Goal: Transaction & Acquisition: Purchase product/service

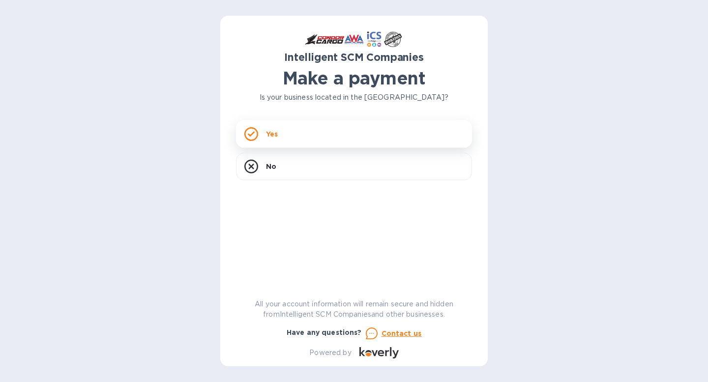
click at [314, 136] on div "Yes" at bounding box center [354, 134] width 236 height 28
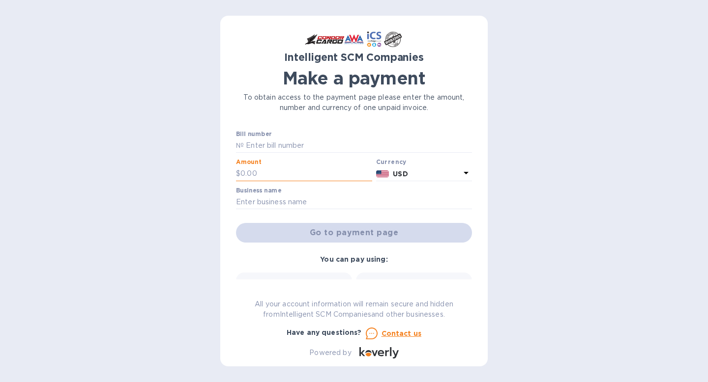
click at [281, 176] on input "text" at bounding box center [306, 174] width 132 height 15
type input "213"
click at [292, 147] on input "text" at bounding box center [358, 146] width 228 height 15
click at [281, 176] on input "213" at bounding box center [306, 174] width 132 height 15
click at [275, 145] on input "text" at bounding box center [358, 146] width 228 height 15
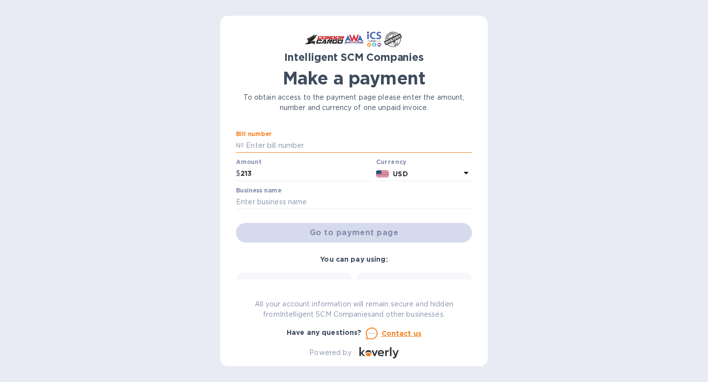
paste input ""The Lord is my Shepherd" ([DEMOGRAPHIC_DATA] 23:1"
type input ""The Lord is my Shepherd" ([DEMOGRAPHIC_DATA] 23:1"
click at [289, 143] on input ""The Lord is my Shepherd" ([DEMOGRAPHIC_DATA] 23:1" at bounding box center [358, 146] width 228 height 15
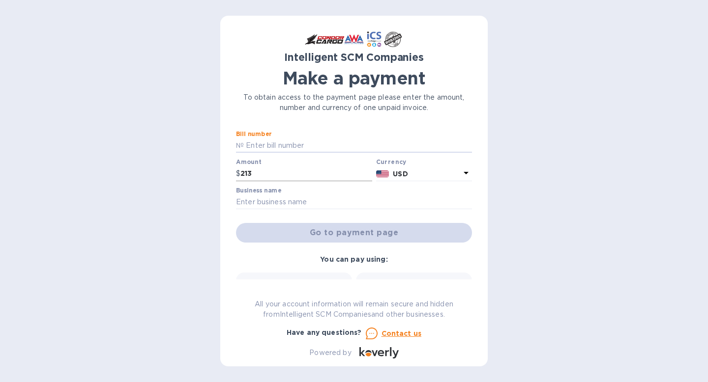
click at [271, 172] on input "213" at bounding box center [306, 174] width 132 height 15
type input "213.40"
click at [265, 144] on input "text" at bounding box center [358, 146] width 228 height 15
paste input "FRETHOPPG1 S00519036 00394254"
click at [244, 142] on input "FRETHOPPG1 S00519036 00394254" at bounding box center [358, 146] width 228 height 15
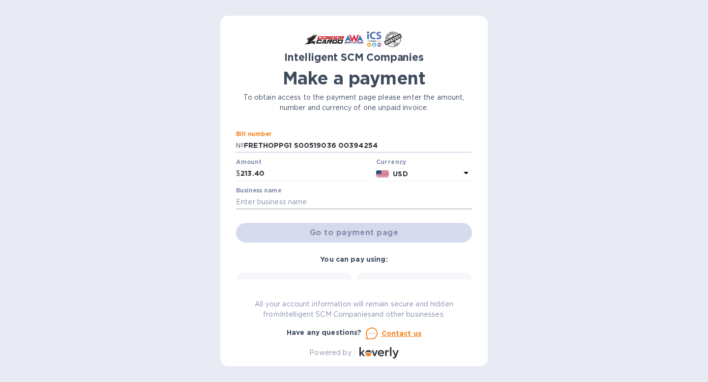
type input "FRETHOPPG1 S00519036 00394254"
click at [297, 200] on input "text" at bounding box center [354, 202] width 236 height 15
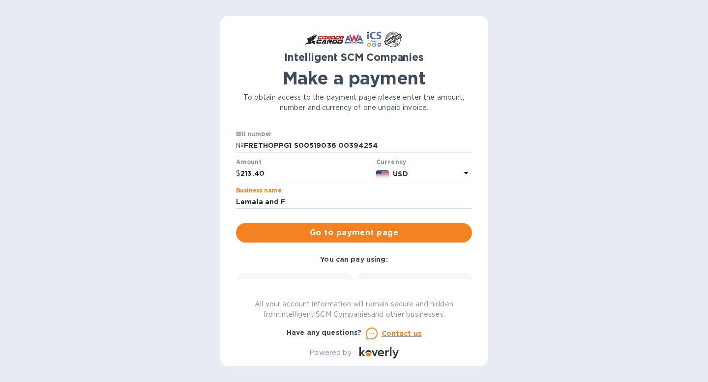
type input "Lemala and [PERSON_NAME]"
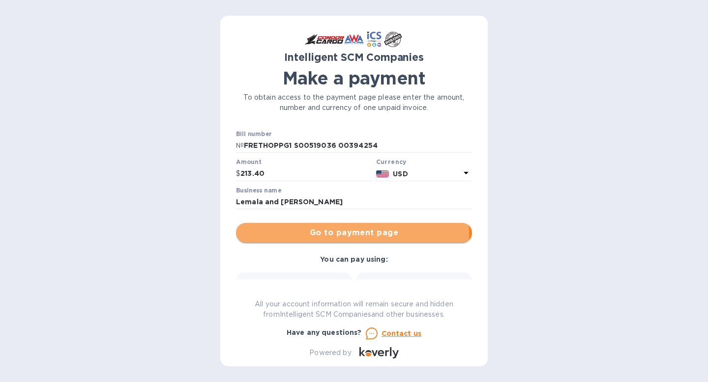
click at [318, 234] on span "Go to payment page" at bounding box center [354, 233] width 220 height 12
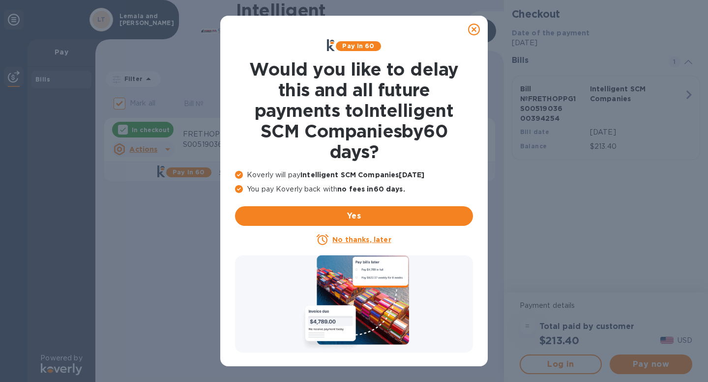
click at [474, 28] on icon at bounding box center [474, 30] width 12 height 12
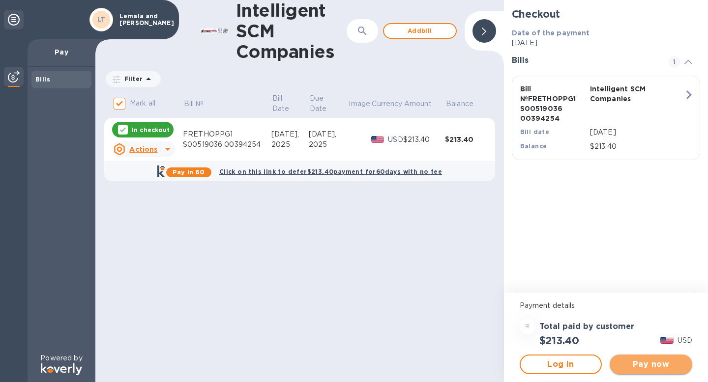
click at [632, 363] on span "Pay now" at bounding box center [650, 365] width 67 height 12
click at [417, 29] on span "Add bill" at bounding box center [420, 31] width 56 height 12
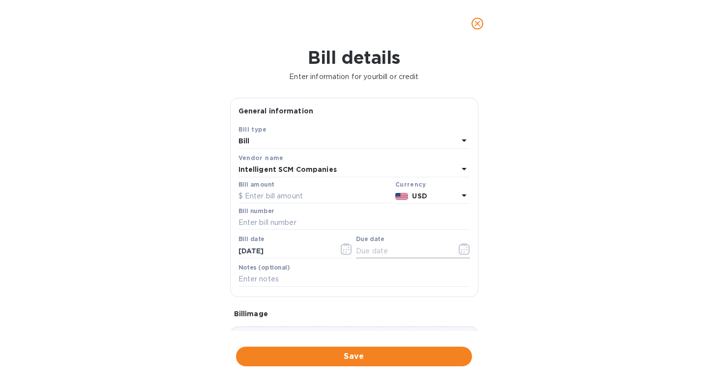
scroll to position [79, 0]
